Goal: Task Accomplishment & Management: Use online tool/utility

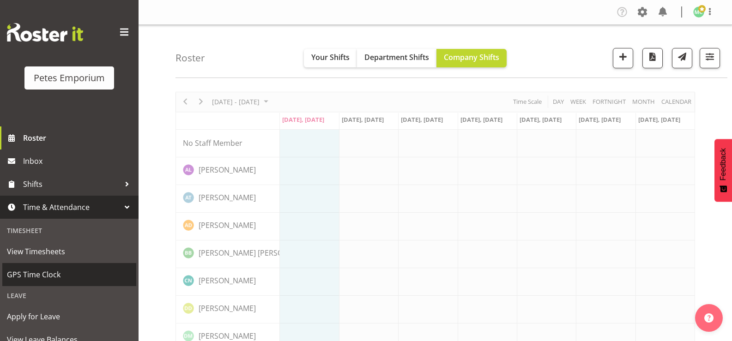
click at [74, 269] on span "GPS Time Clock" at bounding box center [69, 275] width 125 height 14
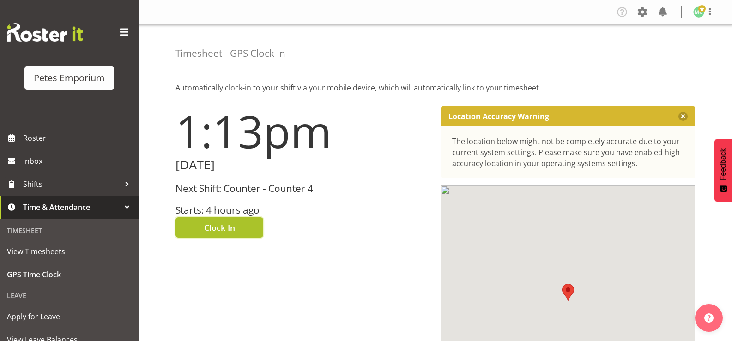
click at [246, 227] on button "Clock In" at bounding box center [219, 227] width 88 height 20
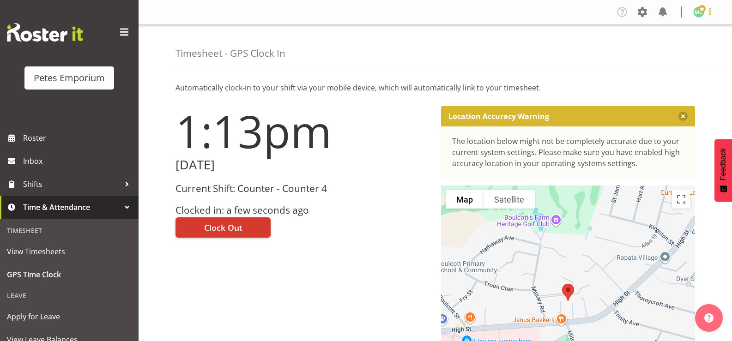
click at [708, 12] on span at bounding box center [709, 11] width 11 height 11
click at [697, 42] on link "Log Out" at bounding box center [671, 48] width 89 height 17
